Goal: Information Seeking & Learning: Learn about a topic

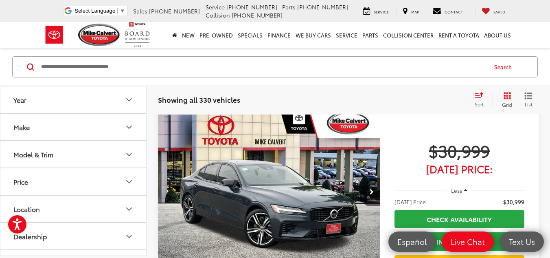
click at [130, 156] on icon "Model & Trim" at bounding box center [129, 154] width 10 height 10
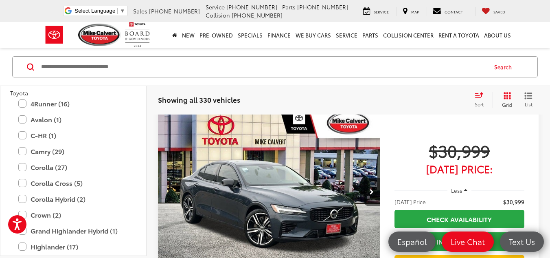
scroll to position [1670, 0]
click at [36, 104] on label "4Runner (16)" at bounding box center [73, 103] width 110 height 14
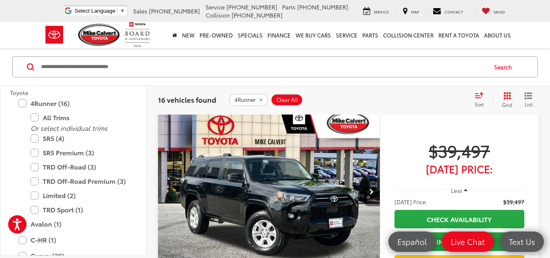
click at [372, 188] on button "Next image" at bounding box center [372, 192] width 16 height 29
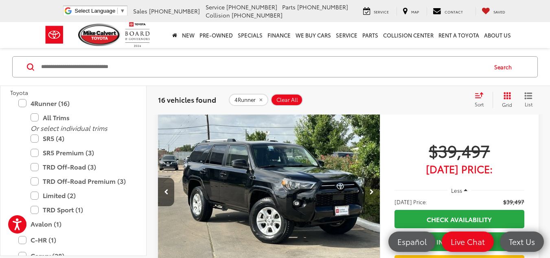
click at [372, 188] on button "Next image" at bounding box center [372, 192] width 16 height 29
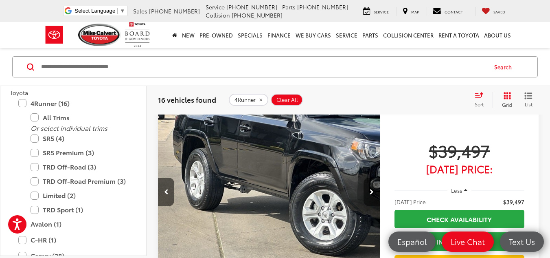
click at [372, 188] on button "Next image" at bounding box center [372, 192] width 16 height 29
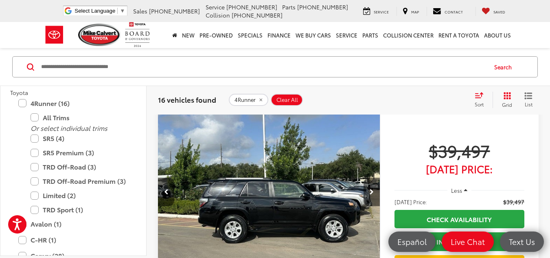
click at [372, 188] on button "Next image" at bounding box center [372, 192] width 16 height 29
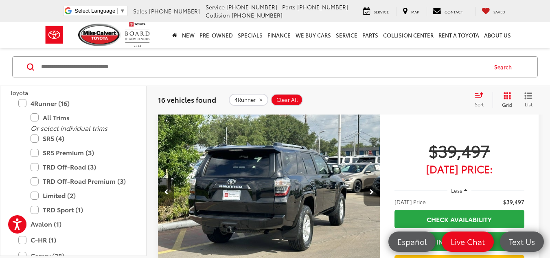
click at [372, 188] on button "Next image" at bounding box center [372, 192] width 16 height 29
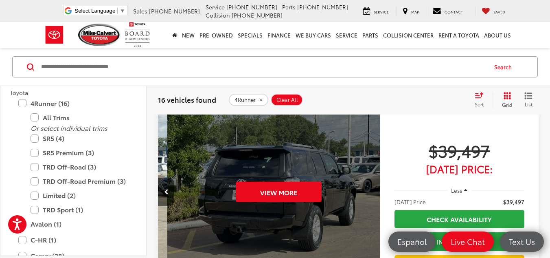
scroll to position [0, 1116]
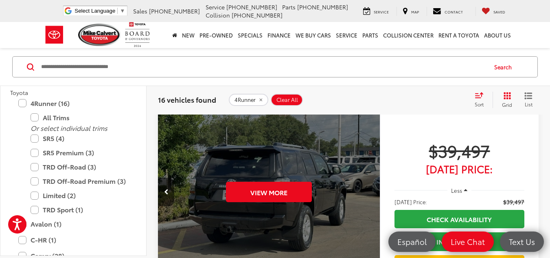
click at [372, 188] on div "View More" at bounding box center [269, 191] width 223 height 167
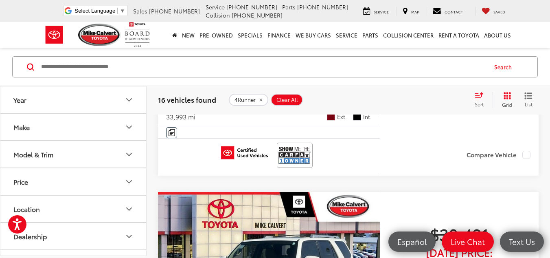
scroll to position [2810, 0]
